Goal: Go to known website: Access a specific website the user already knows

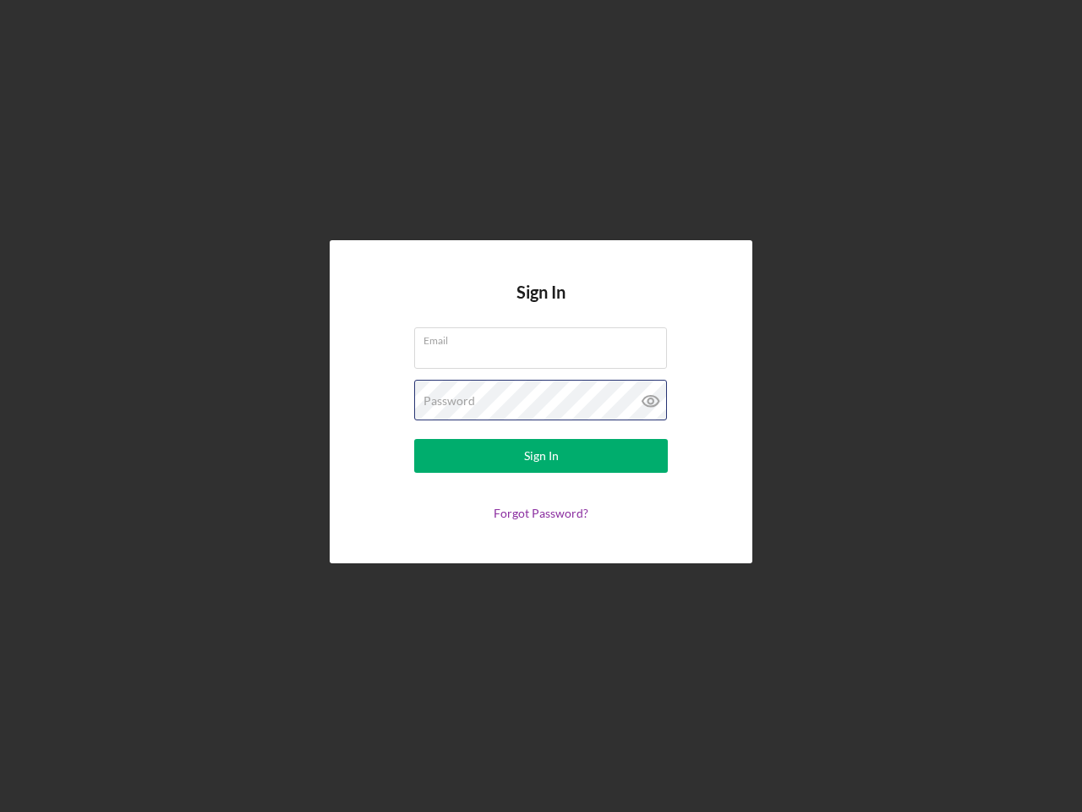
click at [541, 406] on div "Password" at bounding box center [541, 401] width 254 height 42
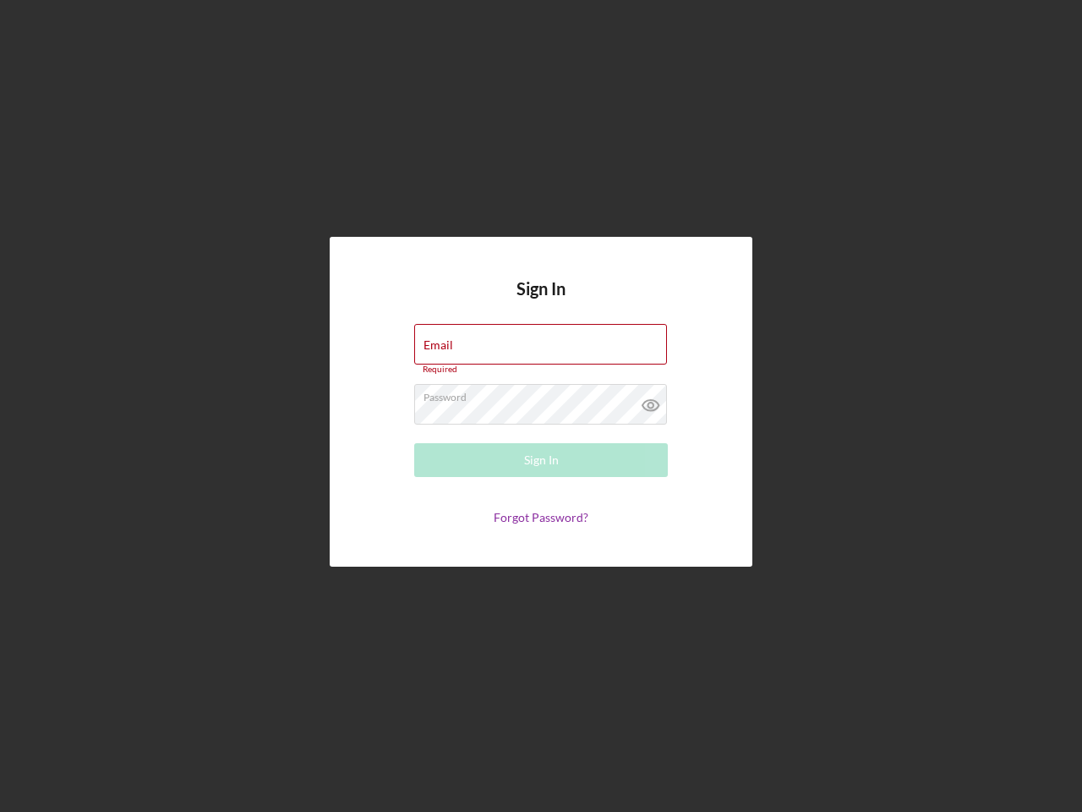
click at [651, 401] on icon at bounding box center [651, 405] width 42 height 42
